Goal: Task Accomplishment & Management: Complete application form

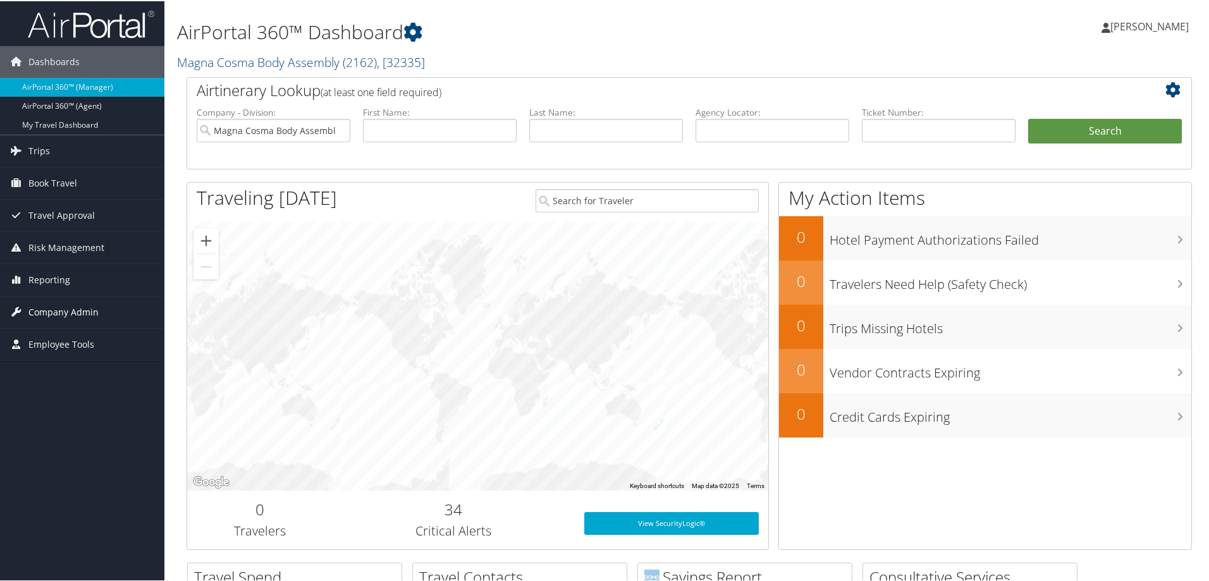
click at [73, 310] on span "Company Admin" at bounding box center [63, 311] width 70 height 32
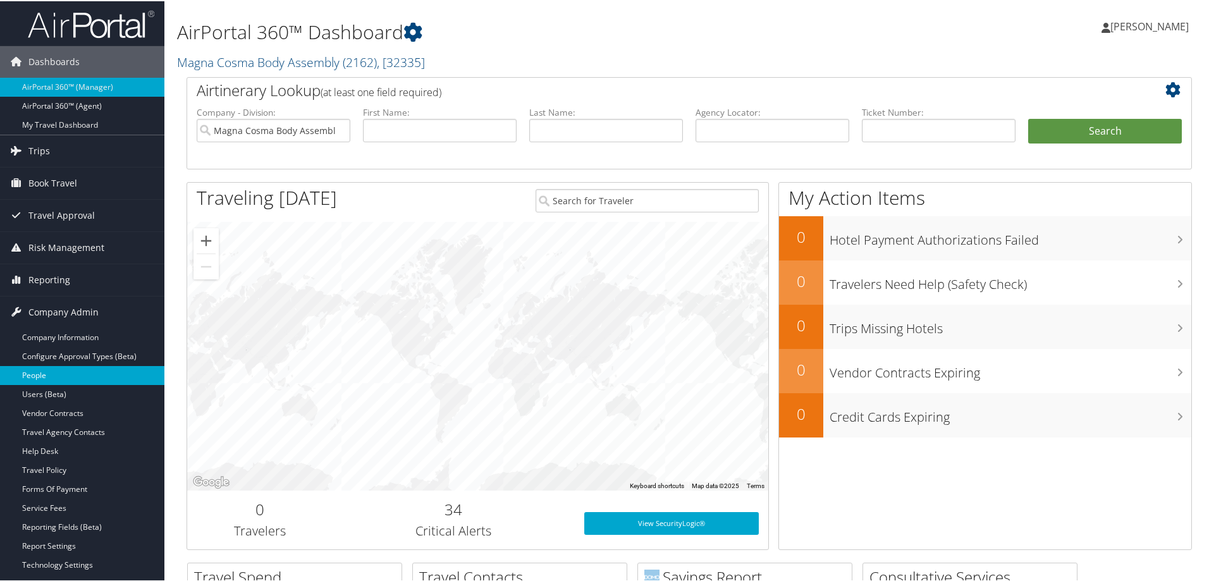
click at [46, 376] on link "People" at bounding box center [82, 374] width 164 height 19
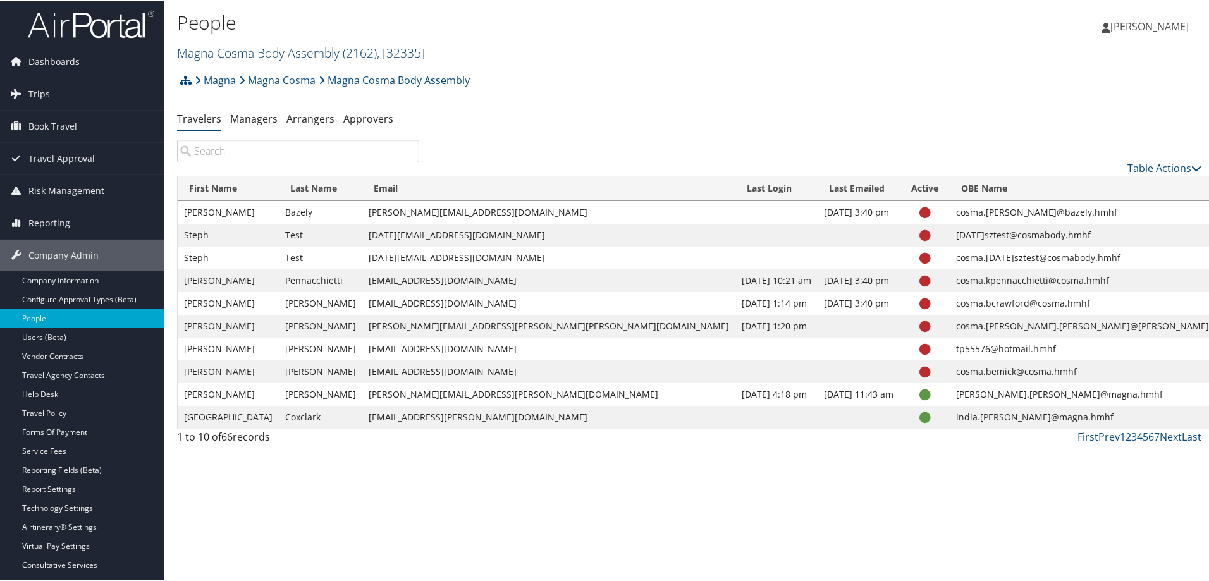
click at [265, 54] on link "Magna Cosma Body Assembly ( 2162 ) , [ 32335 ]" at bounding box center [301, 51] width 248 height 17
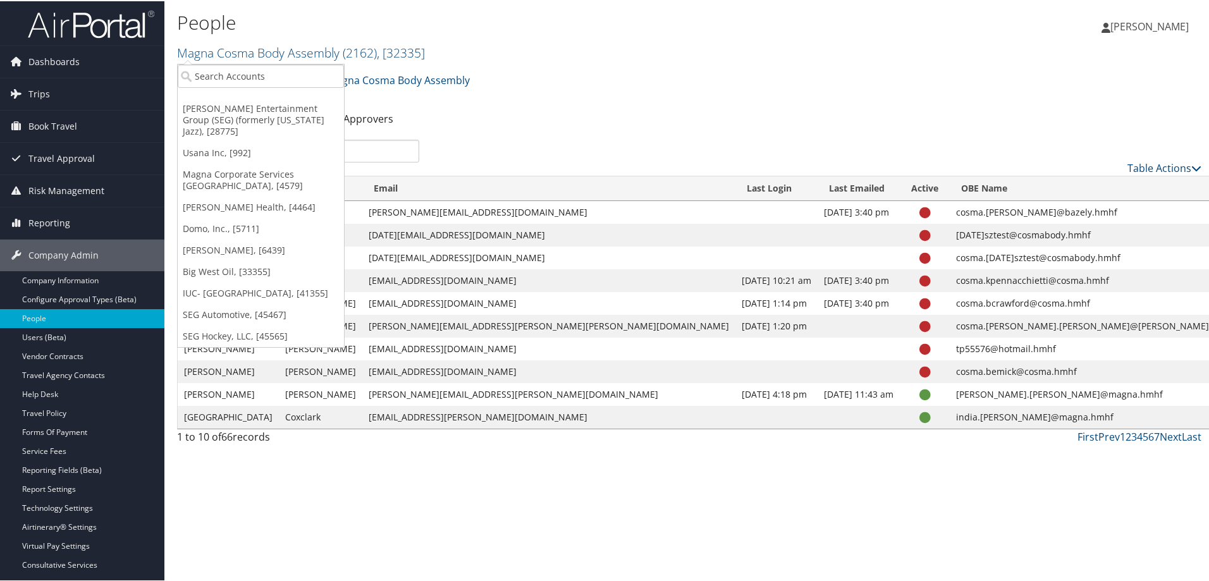
click at [671, 86] on div "Magna Magna Cosma Magna Cosma Body Assembly Account Structure Magna (MAGNA) ACT…" at bounding box center [689, 83] width 1024 height 34
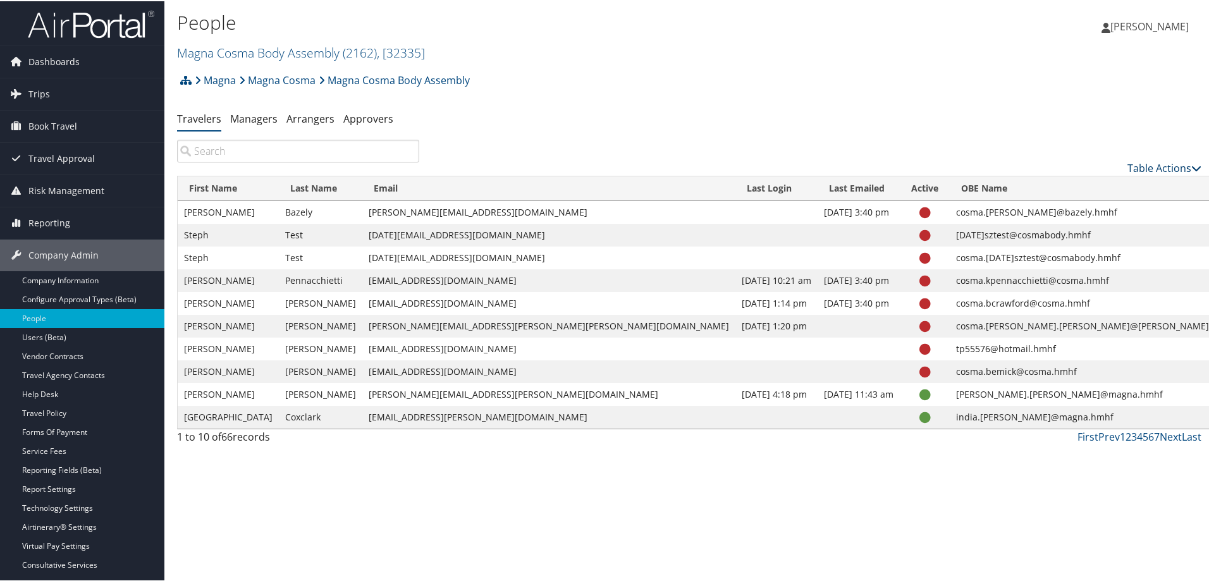
click at [1145, 169] on link "Table Actions" at bounding box center [1164, 167] width 74 height 14
click at [1057, 192] on link "Add New User" at bounding box center [1112, 186] width 166 height 21
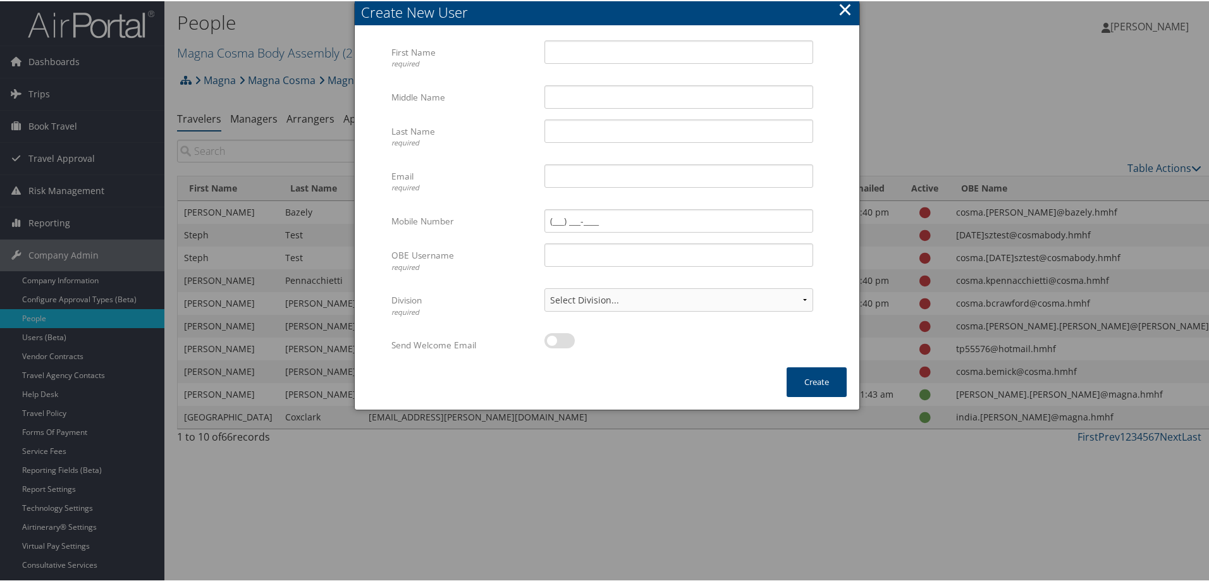
click at [841, 8] on button "×" at bounding box center [845, 8] width 15 height 25
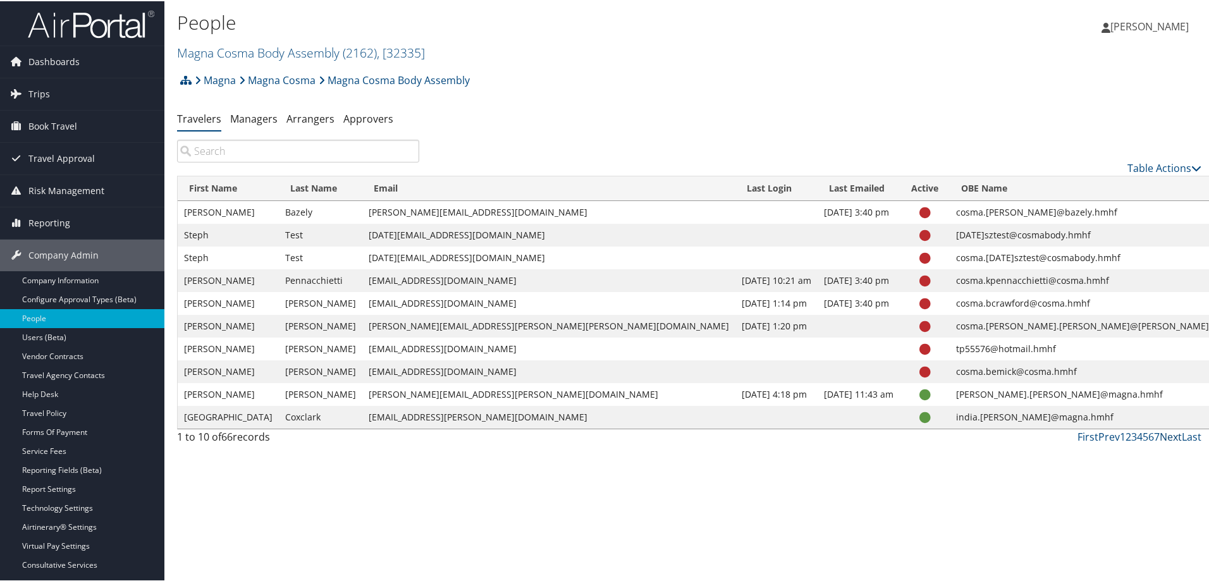
click at [1162, 436] on link "Next" at bounding box center [1170, 436] width 22 height 14
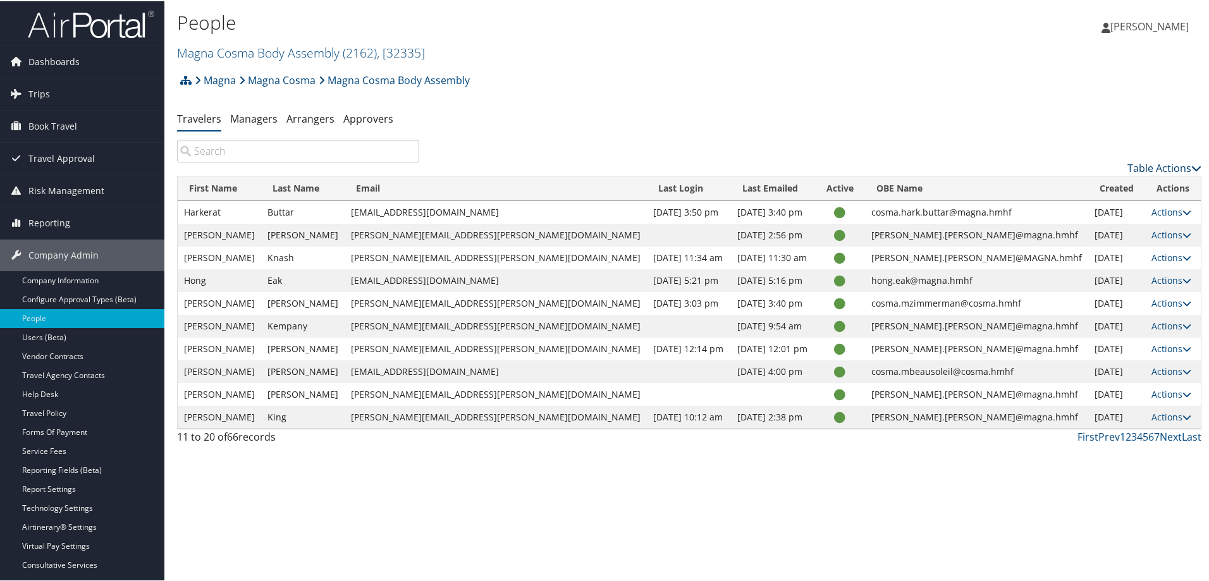
click at [1140, 165] on link "Table Actions" at bounding box center [1164, 167] width 74 height 14
click at [1089, 186] on link "Add New User" at bounding box center [1112, 186] width 166 height 21
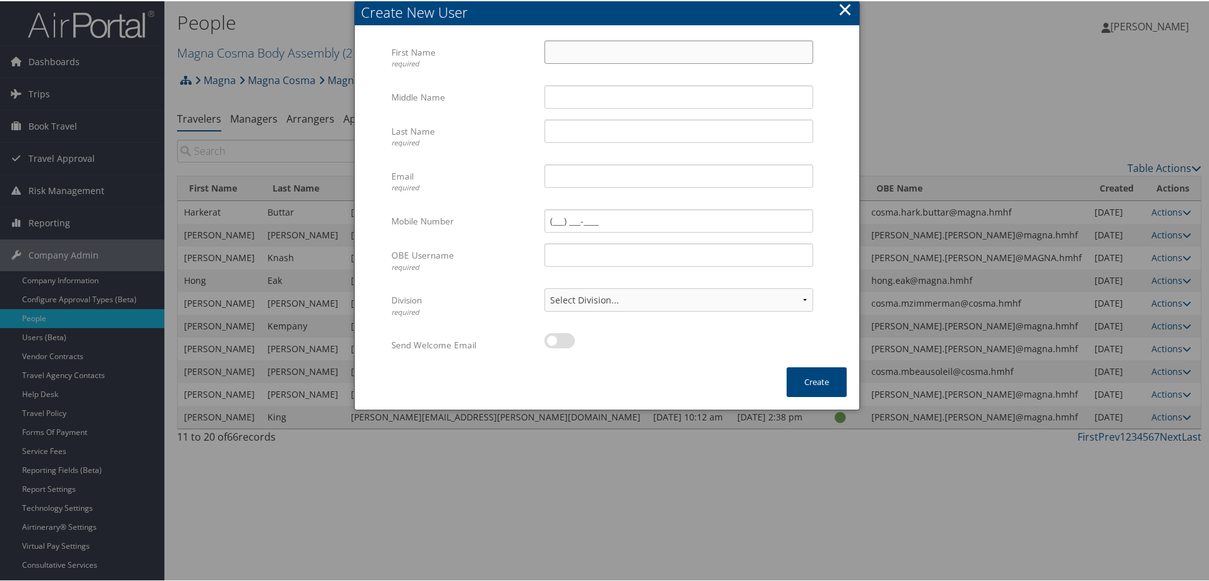
click at [594, 55] on input "First Name required" at bounding box center [678, 50] width 269 height 23
type input "Victoria"
type input "[PERSON_NAME]"
click at [581, 176] on input "Email required" at bounding box center [678, 174] width 269 height 23
paste input "[EMAIL_ADDRESS][DOMAIN_NAME]"
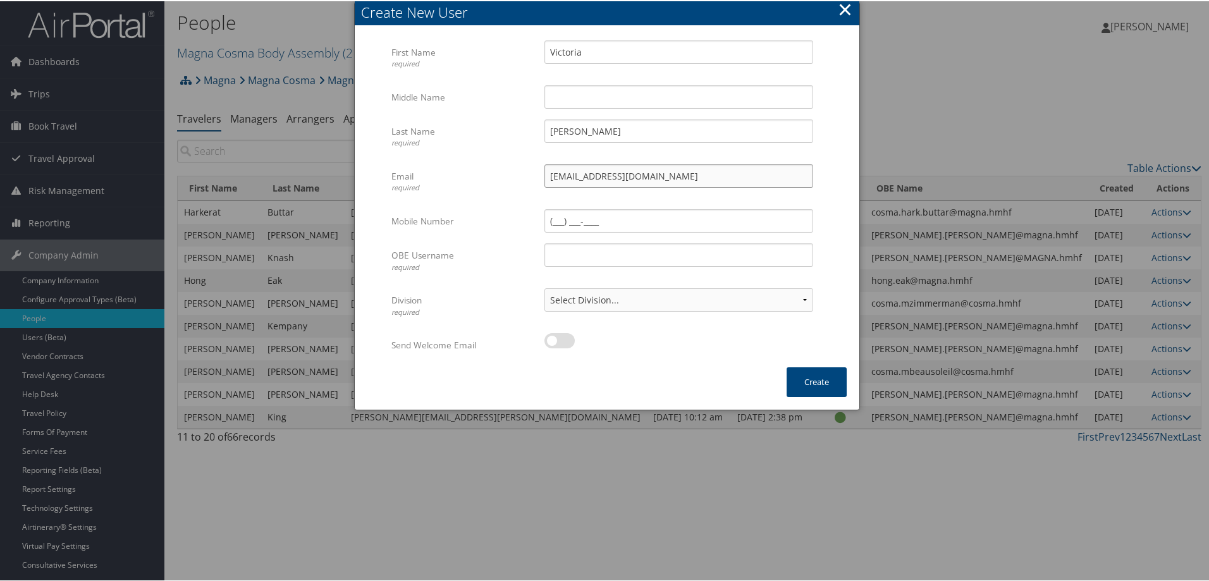
type input "[EMAIL_ADDRESS][DOMAIN_NAME]"
click at [580, 256] on input "OBE Username required" at bounding box center [678, 253] width 269 height 23
paste input "[EMAIL_ADDRESS][DOMAIN_NAME]"
type input "[EMAIL_ADDRESS][DOMAIN_NAME]"
click at [753, 288] on select "Select Division... Account: Magna Cosma Body Assembly Division: Body Assembly" at bounding box center [678, 298] width 269 height 23
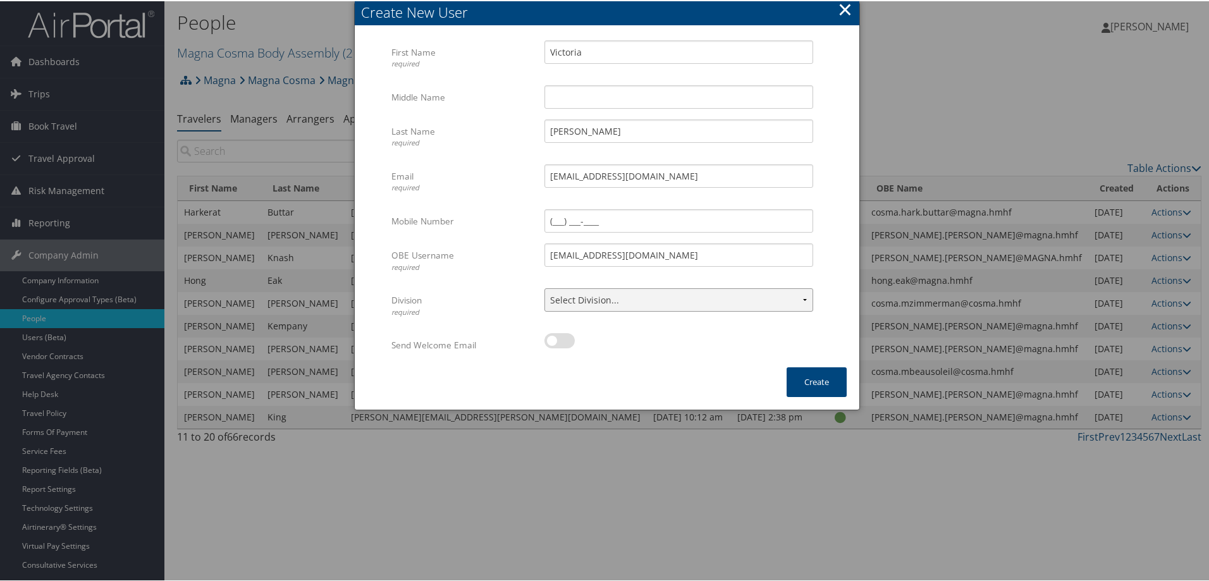
select select "32335"
click at [544, 287] on select "Select Division... Account: Magna Cosma Body Assembly Division: Body Assembly" at bounding box center [678, 298] width 269 height 23
click at [556, 343] on label at bounding box center [559, 339] width 30 height 15
click at [556, 343] on input "checkbox" at bounding box center [555, 342] width 8 height 8
checkbox input "true"
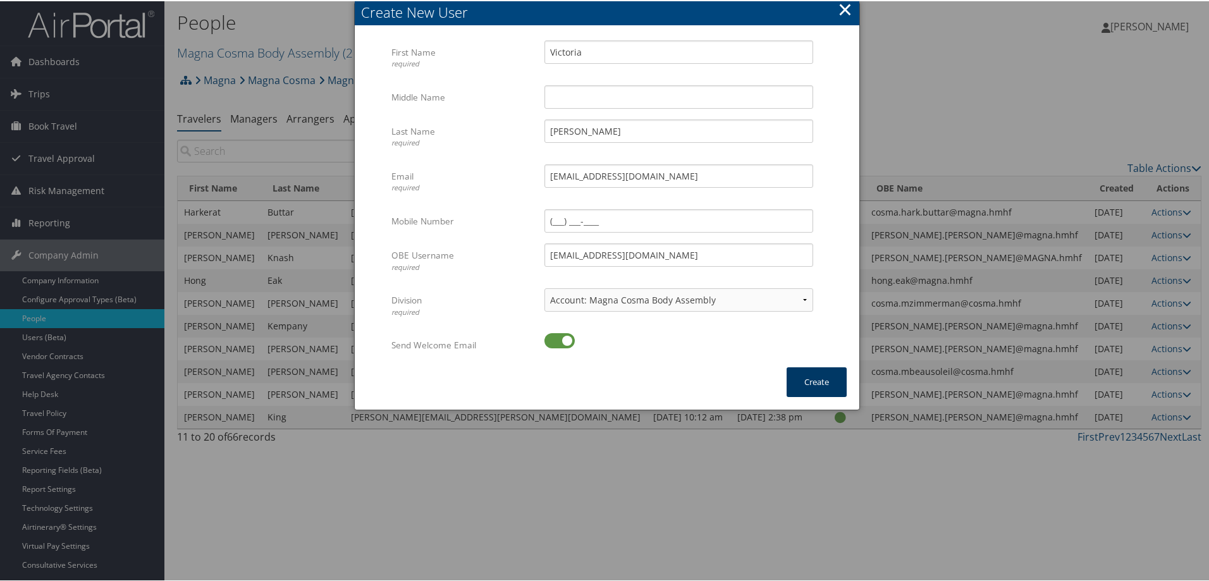
click at [804, 383] on button "Create" at bounding box center [816, 381] width 60 height 30
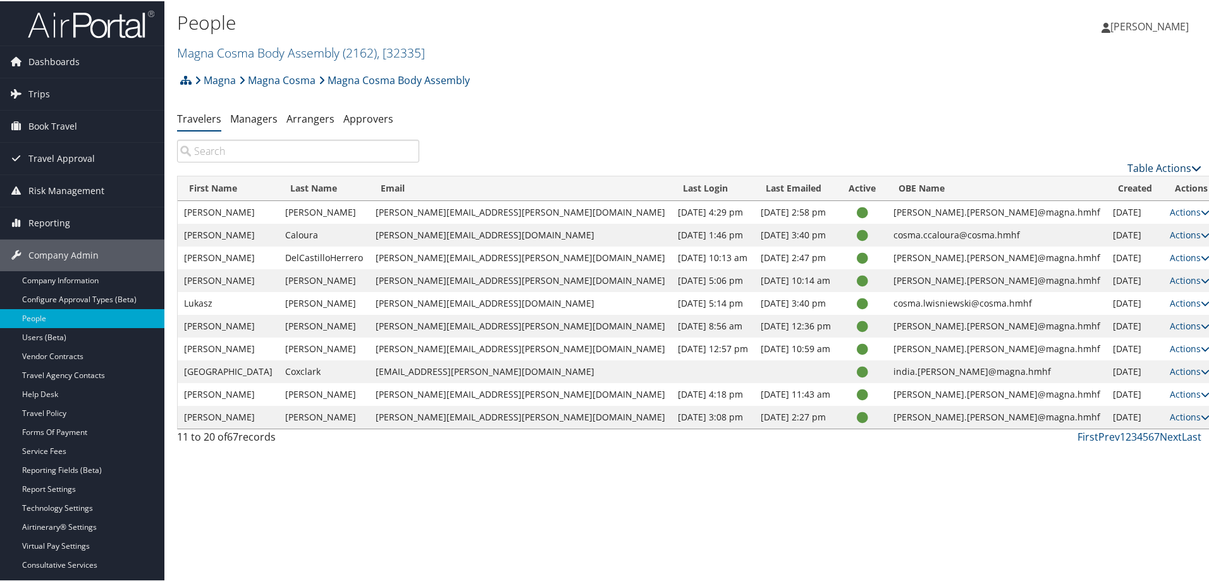
click at [1163, 166] on link "Table Actions" at bounding box center [1164, 167] width 74 height 14
click at [1078, 186] on link "Add New User" at bounding box center [1112, 186] width 166 height 21
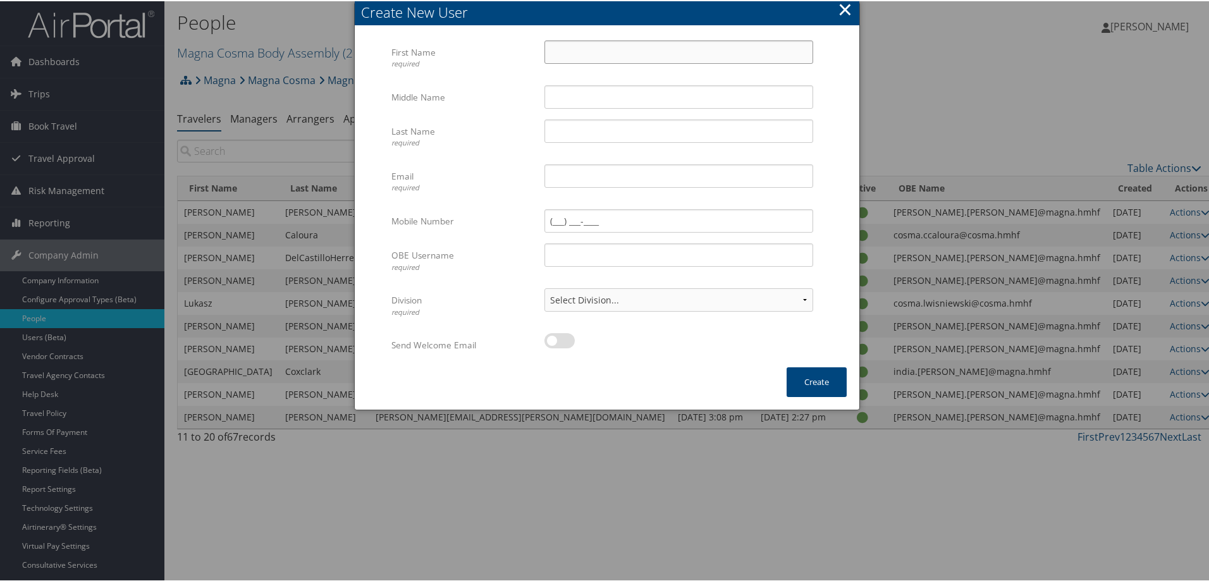
click at [558, 48] on input "First Name required" at bounding box center [678, 50] width 269 height 23
type input "[PERSON_NAME]"
click at [565, 183] on input "Email required" at bounding box center [678, 174] width 269 height 23
paste input "[EMAIL_ADDRESS][DOMAIN_NAME]"
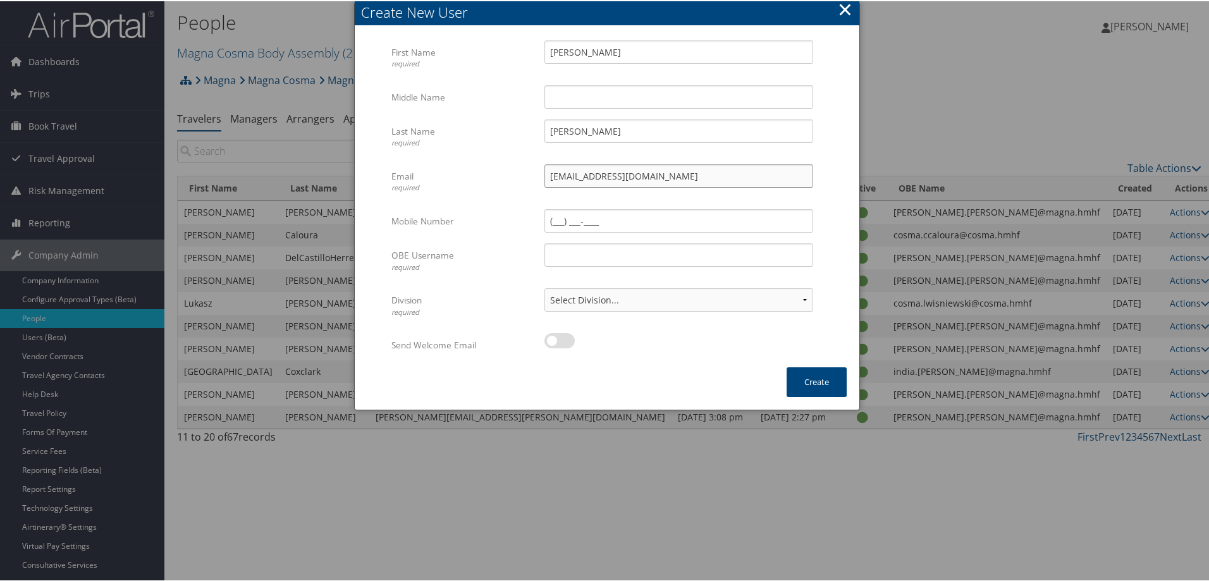
type input "[EMAIL_ADDRESS][DOMAIN_NAME]"
click at [590, 259] on input "OBE Username required" at bounding box center [678, 253] width 269 height 23
paste input "[EMAIL_ADDRESS][DOMAIN_NAME]"
type input "santosh.kumar@magna.hmhf"
click at [817, 210] on div "Multiple values The selected items contain different values for this input. To …" at bounding box center [679, 225] width 288 height 34
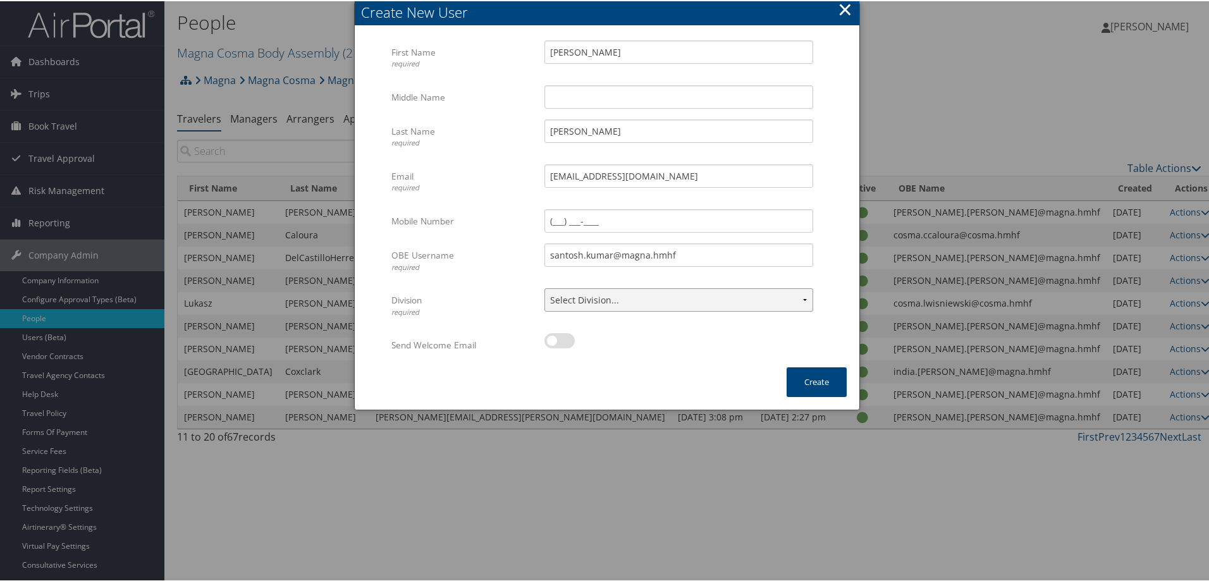
click at [662, 305] on select "Select Division... Account: Magna Cosma Body Assembly Division: Body Assembly" at bounding box center [678, 298] width 269 height 23
select select "32335"
click at [544, 287] on select "Select Division... Account: Magna Cosma Body Assembly Division: Body Assembly" at bounding box center [678, 298] width 269 height 23
click at [556, 339] on label at bounding box center [559, 339] width 30 height 15
click at [556, 339] on input "checkbox" at bounding box center [555, 342] width 8 height 8
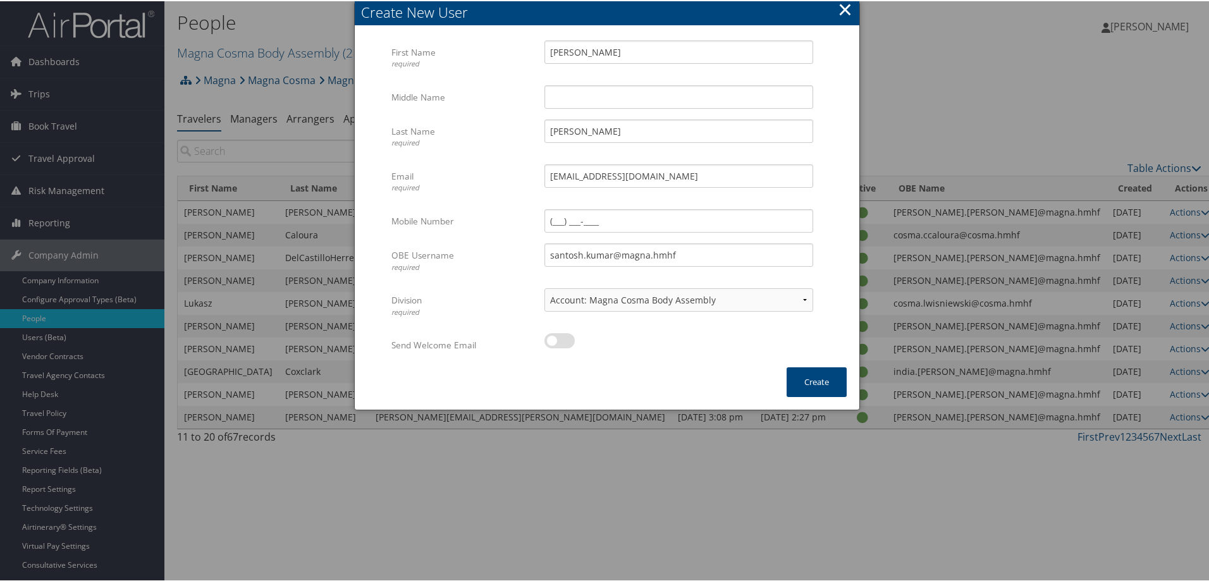
checkbox input "true"
click at [810, 379] on button "Create" at bounding box center [816, 381] width 60 height 30
